Goal: Information Seeking & Learning: Learn about a topic

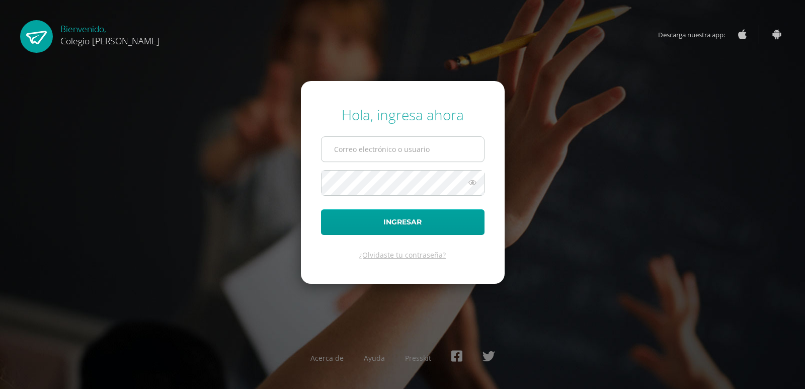
click at [357, 161] on input "text" at bounding box center [403, 149] width 163 height 25
type input "COS00749@osoriosandoval.edu.gt"
click at [321, 209] on button "Ingresar" at bounding box center [403, 222] width 164 height 26
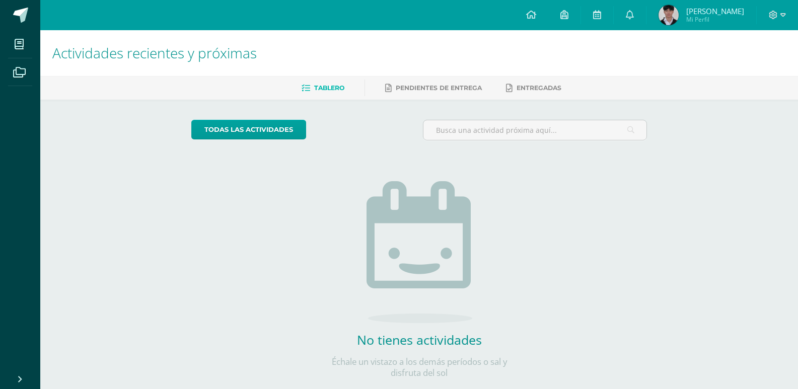
click at [665, 21] on img at bounding box center [668, 15] width 20 height 20
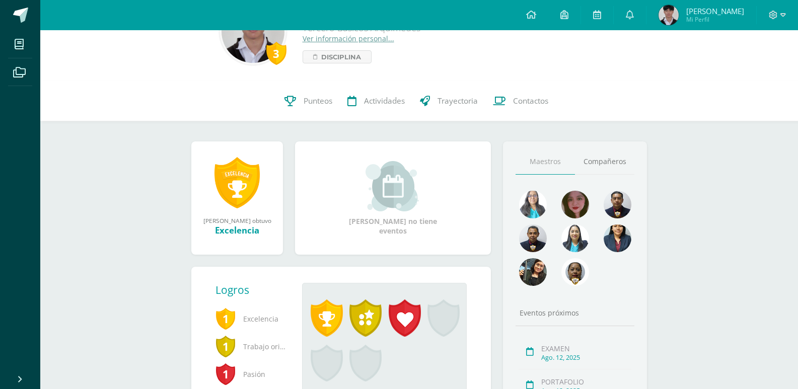
scroll to position [101, 0]
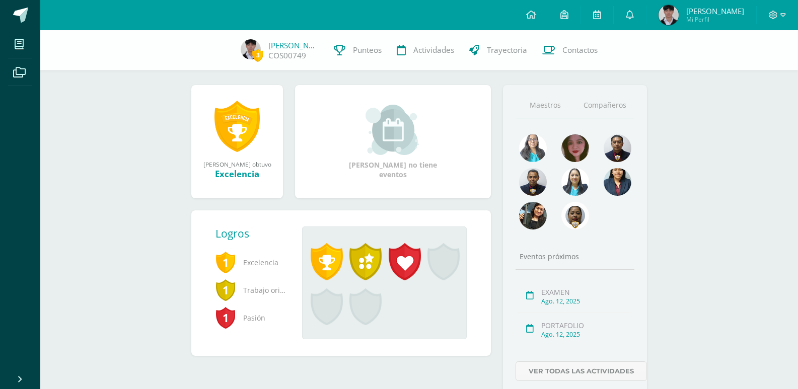
click at [591, 108] on link "Compañeros" at bounding box center [604, 106] width 59 height 26
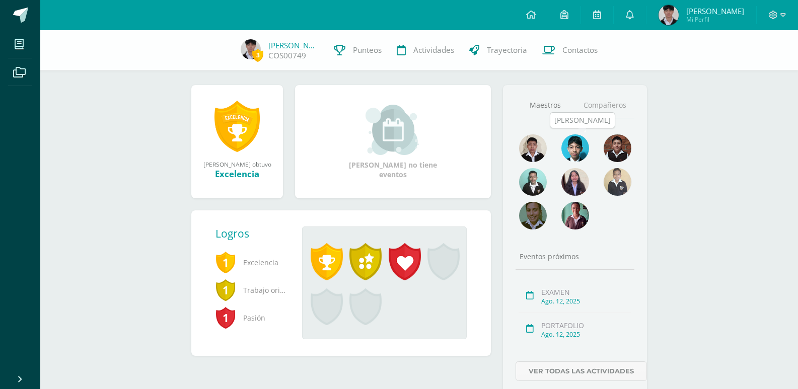
click at [571, 149] on img at bounding box center [575, 148] width 28 height 28
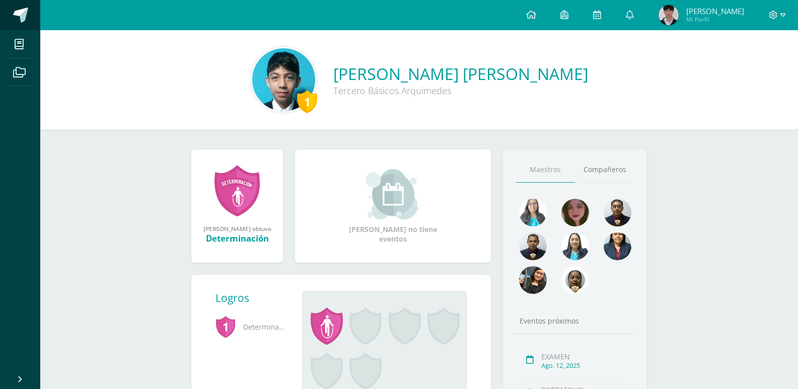
click at [22, 19] on span at bounding box center [20, 15] width 15 height 15
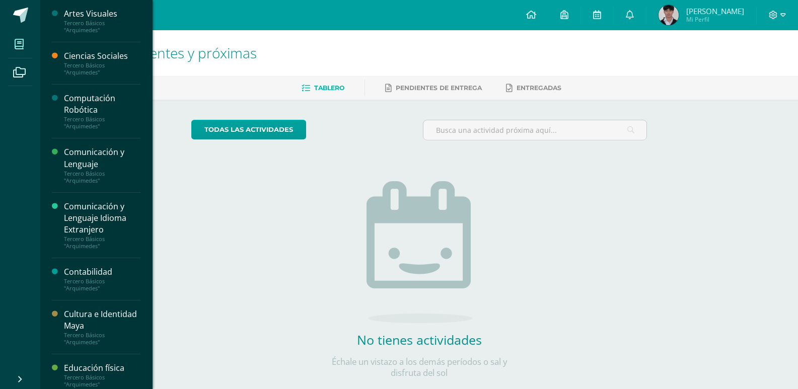
click at [31, 47] on link "Mis cursos" at bounding box center [20, 44] width 24 height 28
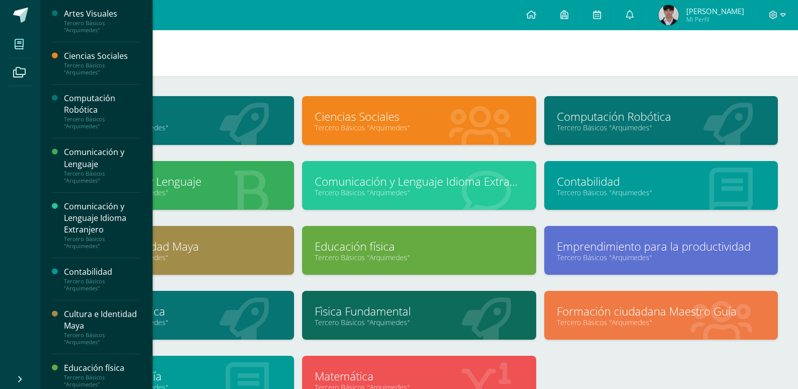
click at [625, 134] on div "Computación Robótica Tercero Básicos "[PERSON_NAME]"" at bounding box center [661, 120] width 234 height 49
drag, startPoint x: 625, startPoint y: 134, endPoint x: 649, endPoint y: 141, distance: 25.8
click at [639, 131] on div "Computación Robótica Tercero Básicos "Arquimedes"" at bounding box center [661, 120] width 234 height 49
click at [658, 114] on link "Computación Robótica" at bounding box center [661, 117] width 208 height 16
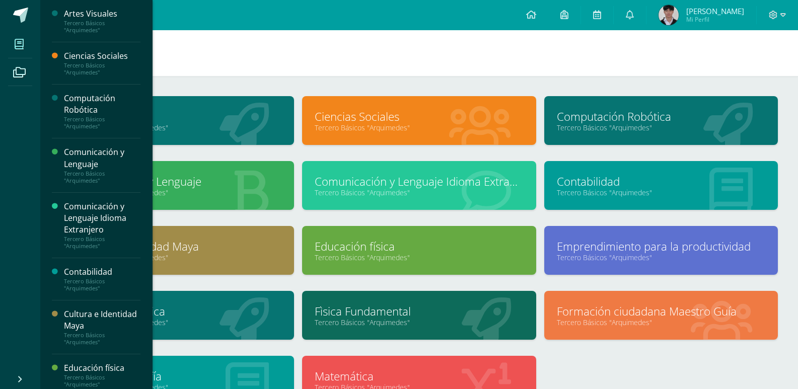
click at [626, 75] on h1 "Mis cursos" at bounding box center [418, 53] width 733 height 46
click at [636, 92] on div "Artes Visuales Tercero Básicos "Arquimedes" Ciencias Sociales Tercero Básicos "…" at bounding box center [418, 282] width 757 height 412
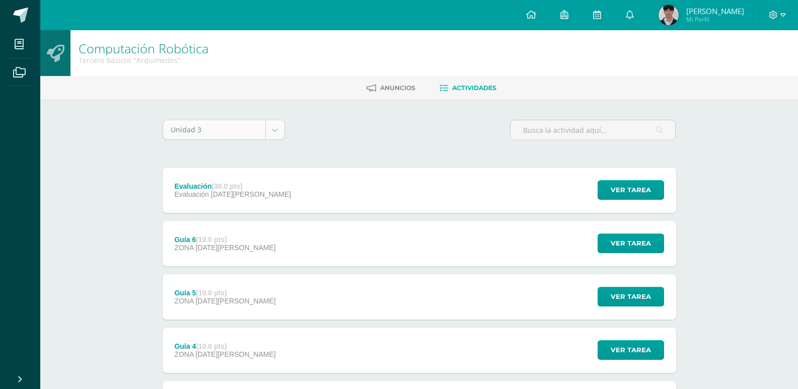
click at [263, 136] on body "Mis cursos Archivos Cerrar panel Artes Visuales Tercero Básicos "[PERSON_NAME]"…" at bounding box center [399, 326] width 798 height 653
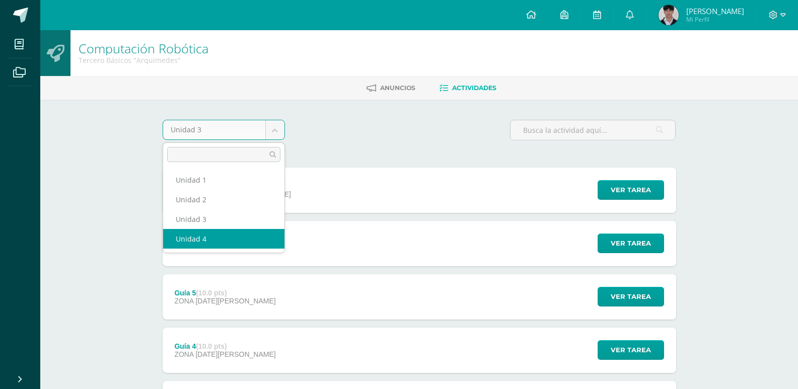
select select "Unidad 4"
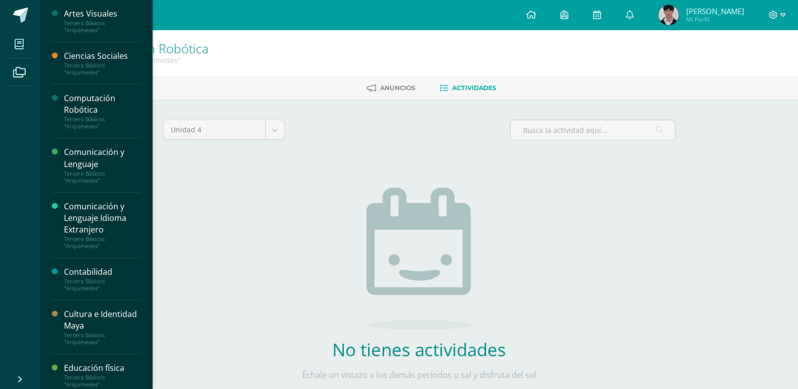
click at [21, 45] on icon at bounding box center [19, 44] width 9 height 10
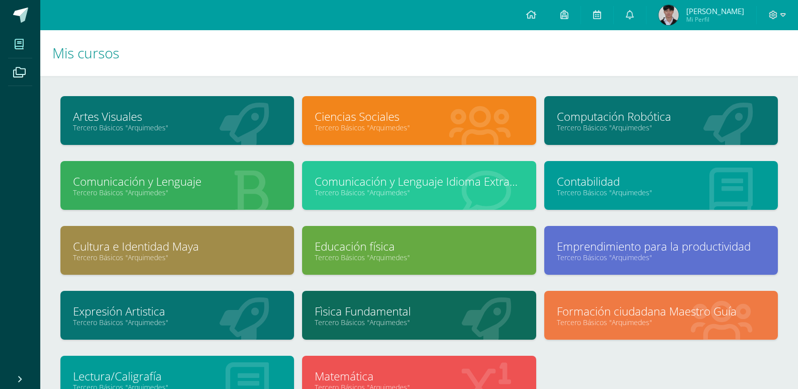
click at [597, 125] on link "Tercero Básicos "Arquimedes"" at bounding box center [661, 128] width 208 height 10
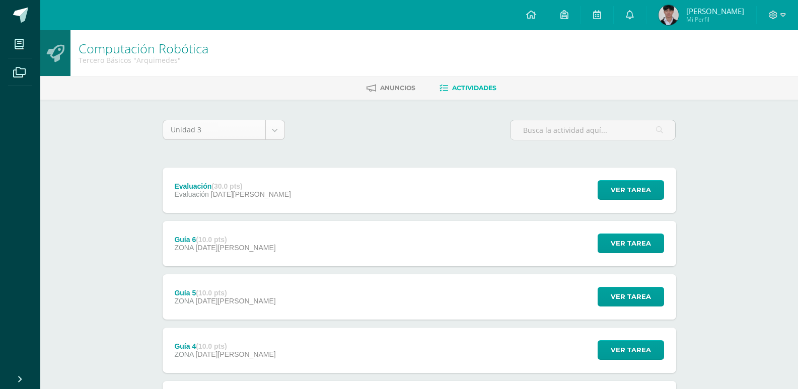
click at [250, 128] on body "Mis cursos Archivos Cerrar panel Artes Visuales Tercero Básicos "[PERSON_NAME]"…" at bounding box center [399, 326] width 798 height 653
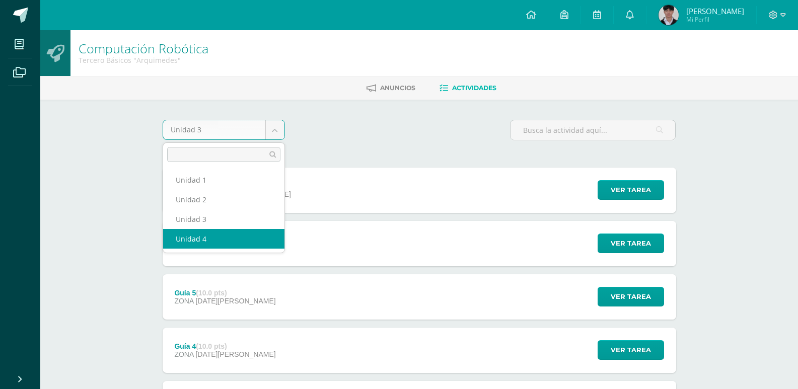
select select "Unidad 4"
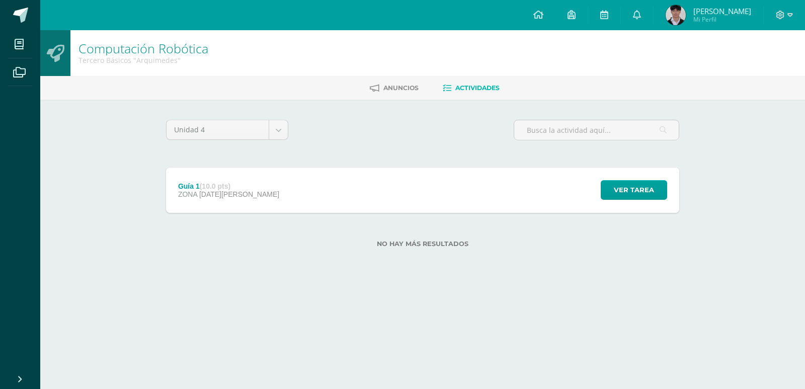
click at [320, 186] on div "Guía 1 (10.0 pts) ZONA [DATE][PERSON_NAME] Ver tarea Guía 1 Computación Robótic…" at bounding box center [422, 190] width 513 height 45
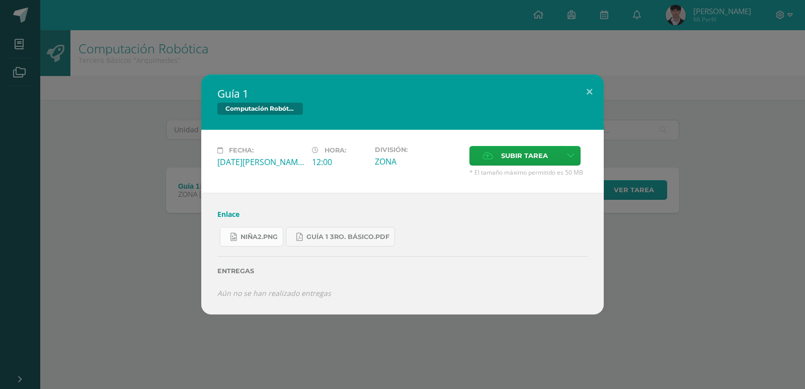
click at [254, 235] on span "niña2.png" at bounding box center [259, 237] width 37 height 8
